Goal: Find specific page/section: Find specific page/section

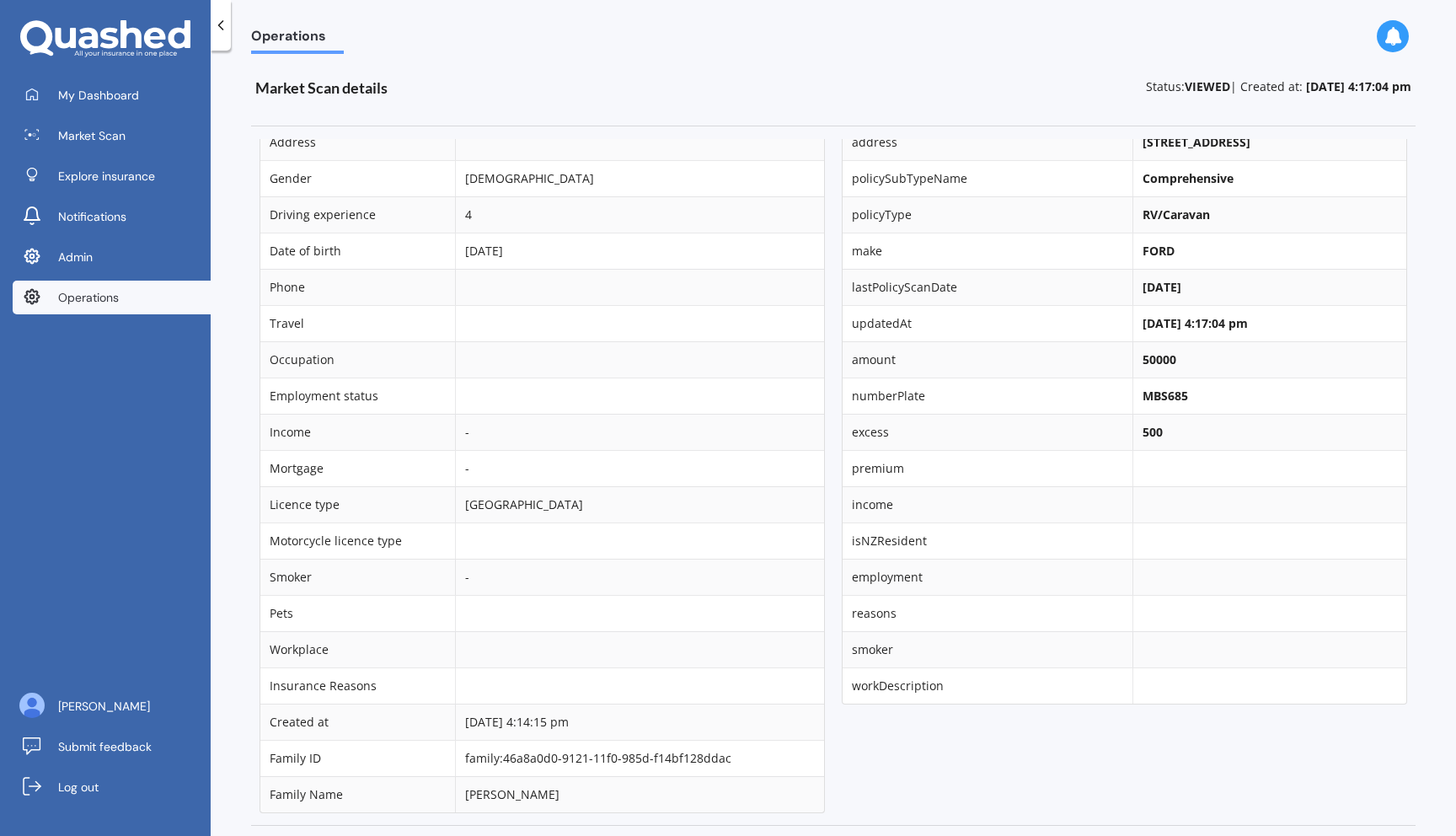
click at [91, 302] on span "Operations" at bounding box center [88, 297] width 61 height 17
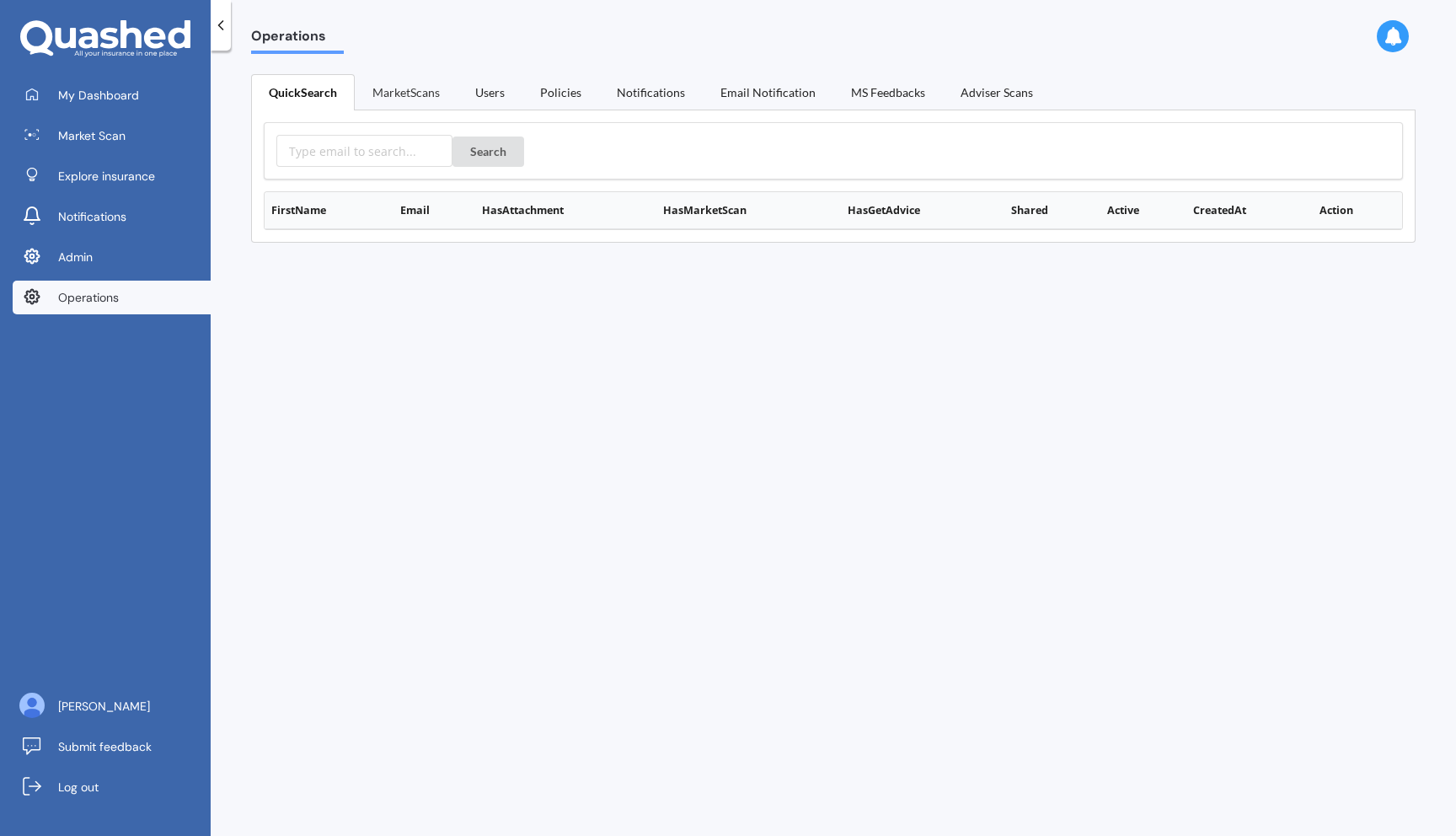
click at [398, 84] on link "MarketScans" at bounding box center [405, 92] width 103 height 35
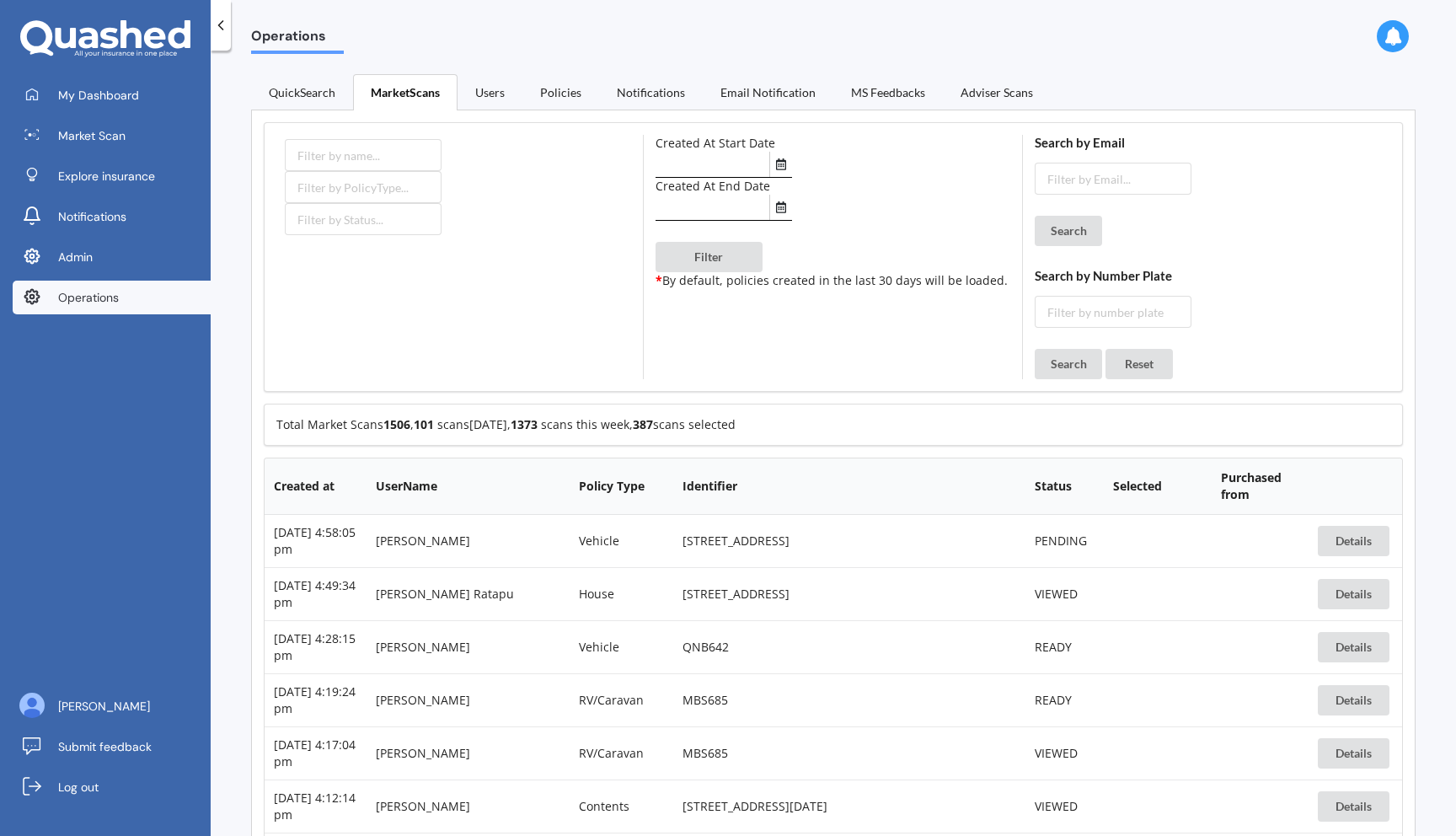
click at [489, 70] on div "Operations QuickSearch MarketScans Users Policies Notifications Email Notificat…" at bounding box center [834, 447] width 1246 height 786
click at [489, 90] on link "Users" at bounding box center [490, 92] width 65 height 35
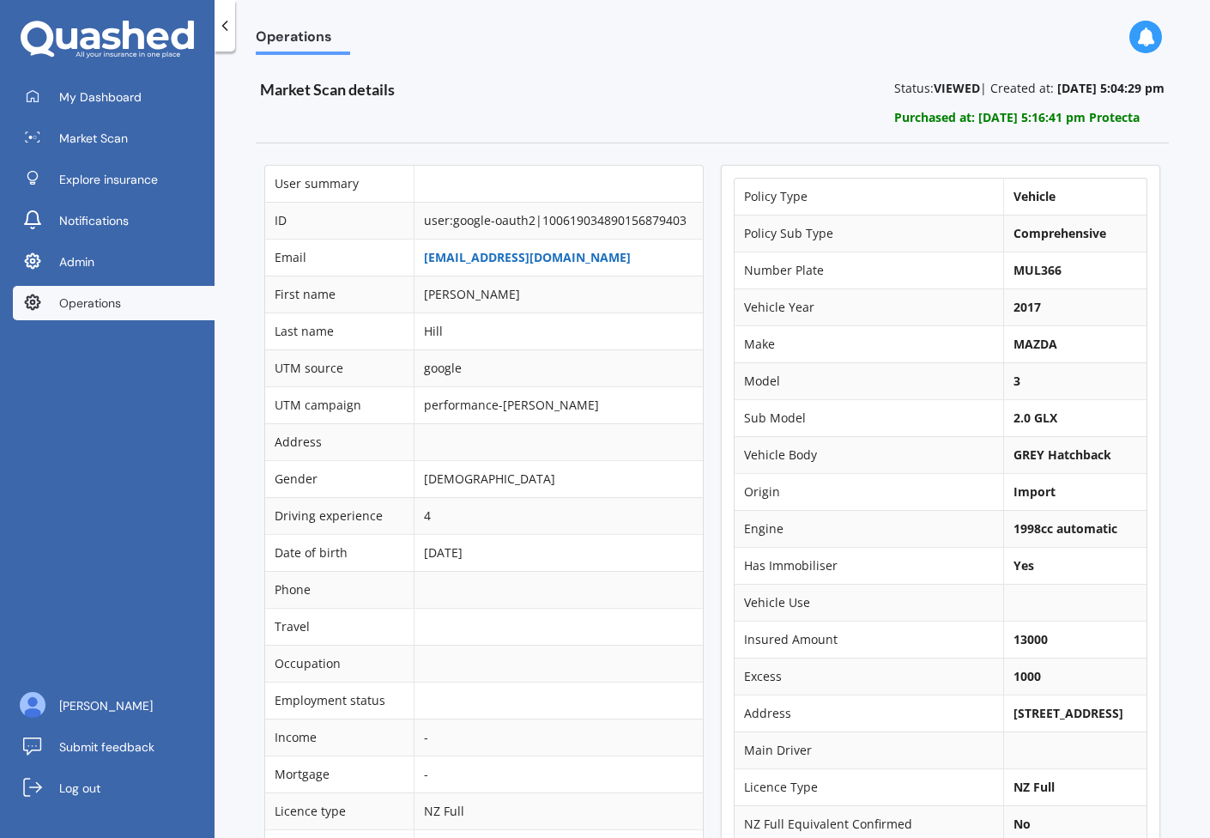
click at [529, 264] on link "jusay100@gmail.com" at bounding box center [527, 257] width 207 height 16
